Goal: Register for event/course

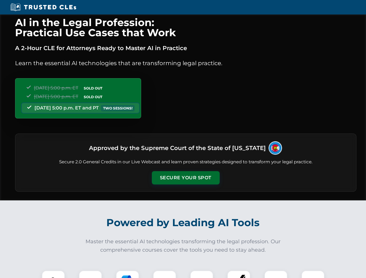
click at [185, 178] on button "Secure Your Spot" at bounding box center [186, 177] width 68 height 13
click at [53, 274] on img at bounding box center [53, 282] width 17 height 17
